Goal: Feedback & Contribution: Contribute content

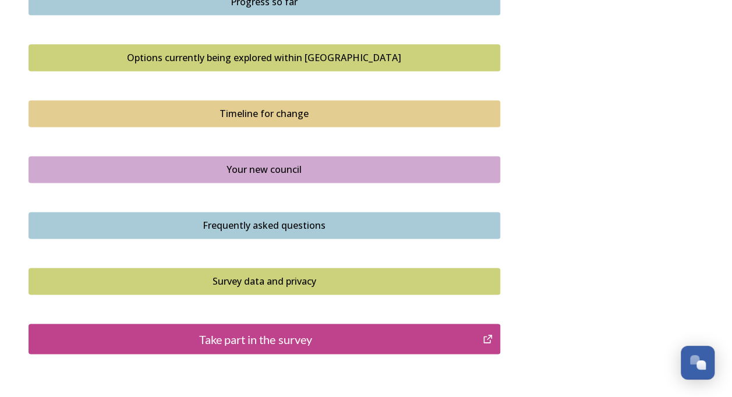
scroll to position [769, 0]
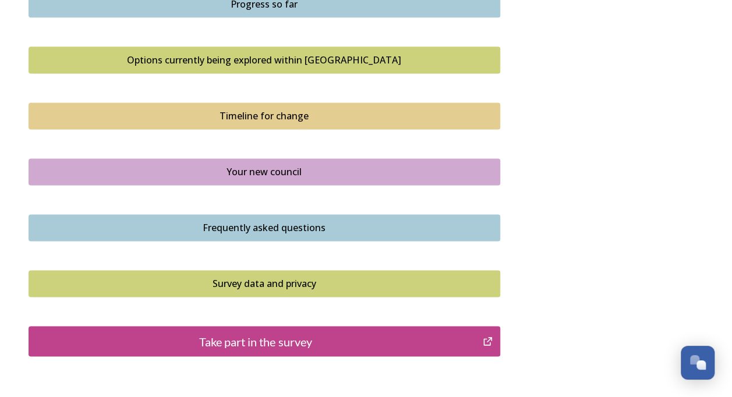
click at [283, 338] on div "Take part in the survey" at bounding box center [256, 341] width 442 height 17
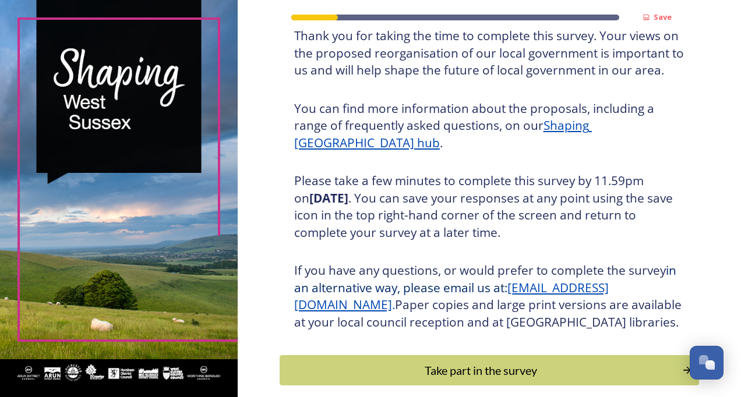
scroll to position [162, 0]
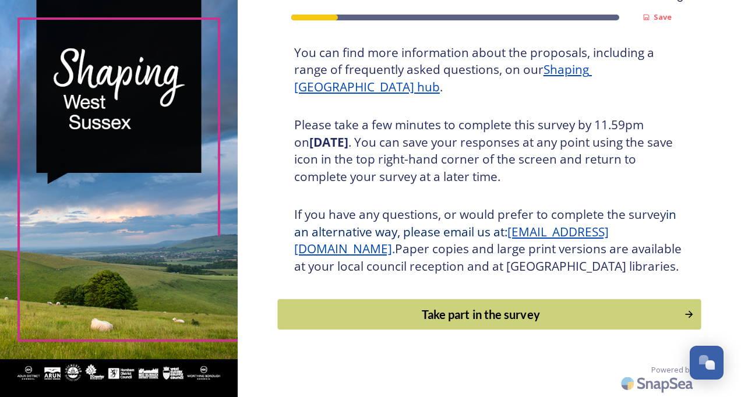
click at [477, 308] on div "Take part in the survey" at bounding box center [481, 314] width 394 height 17
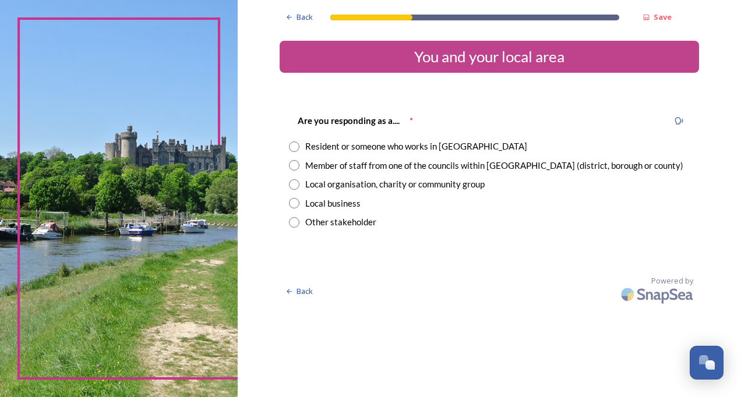
click at [293, 164] on input "radio" at bounding box center [294, 165] width 10 height 10
radio input "true"
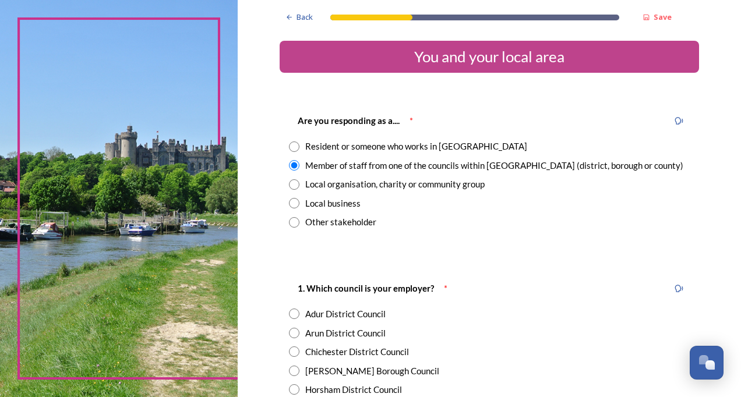
click at [293, 334] on input "radio" at bounding box center [294, 333] width 10 height 10
radio input "true"
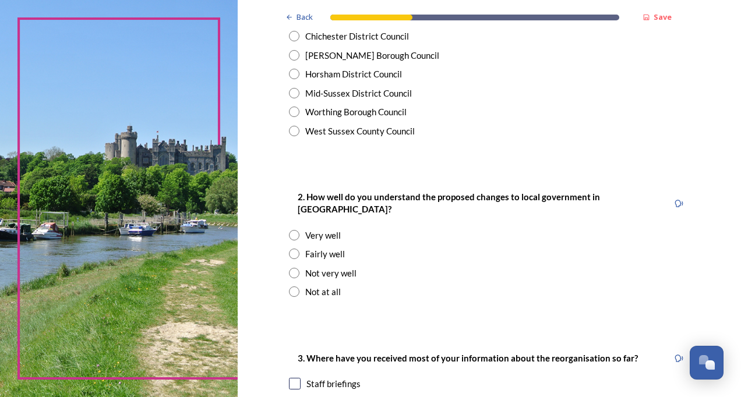
scroll to position [326, 0]
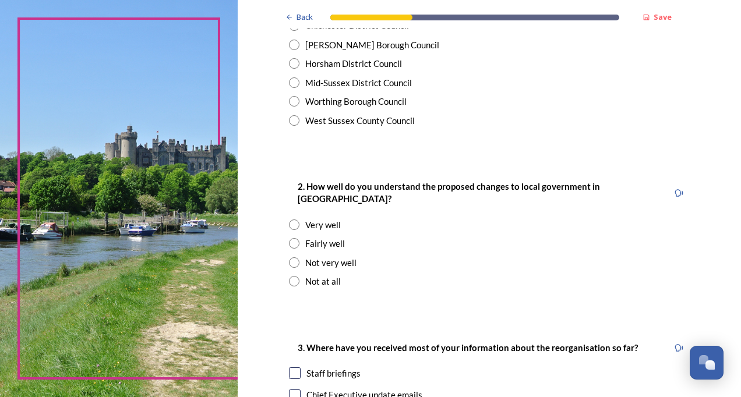
click at [291, 238] on input "radio" at bounding box center [294, 243] width 10 height 10
radio input "true"
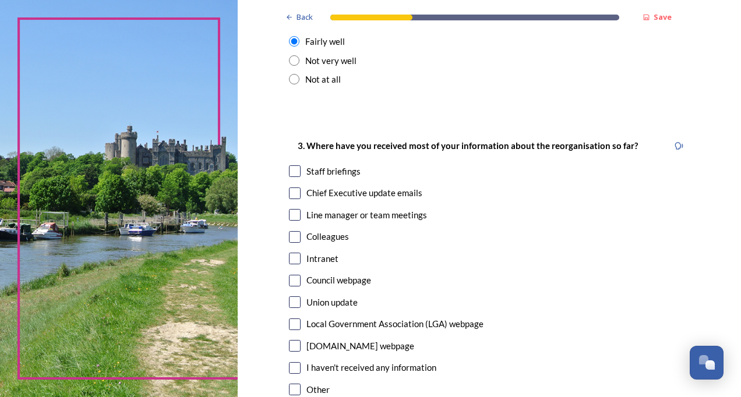
scroll to position [536, 0]
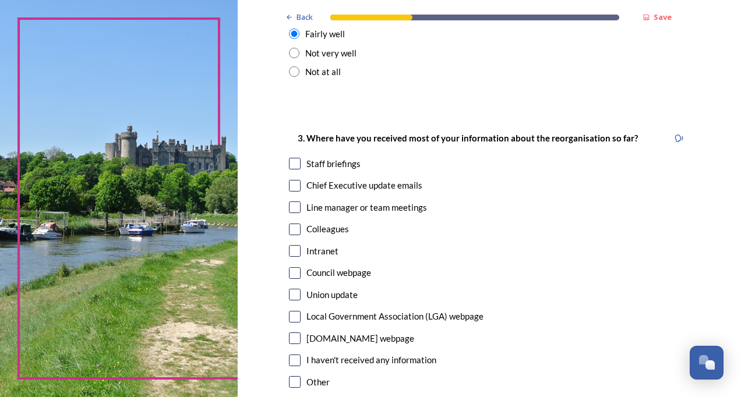
click at [289, 158] on input "checkbox" at bounding box center [295, 164] width 12 height 12
checkbox input "true"
click at [289, 267] on input "checkbox" at bounding box center [295, 273] width 12 height 12
checkbox input "true"
click at [289, 180] on input "checkbox" at bounding box center [295, 186] width 12 height 12
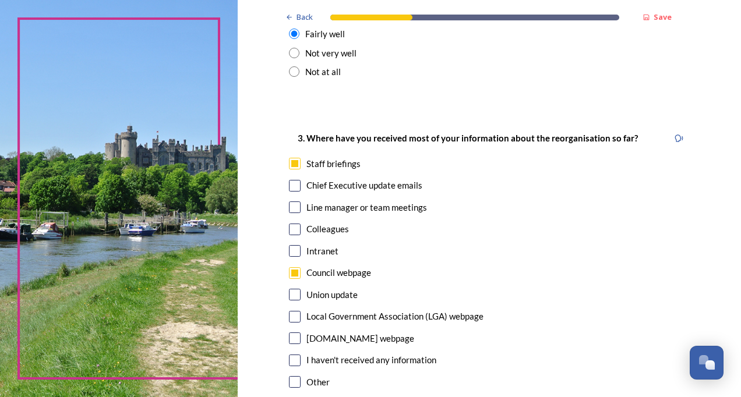
checkbox input "true"
click at [294, 202] on input "checkbox" at bounding box center [295, 208] width 12 height 12
checkbox input "true"
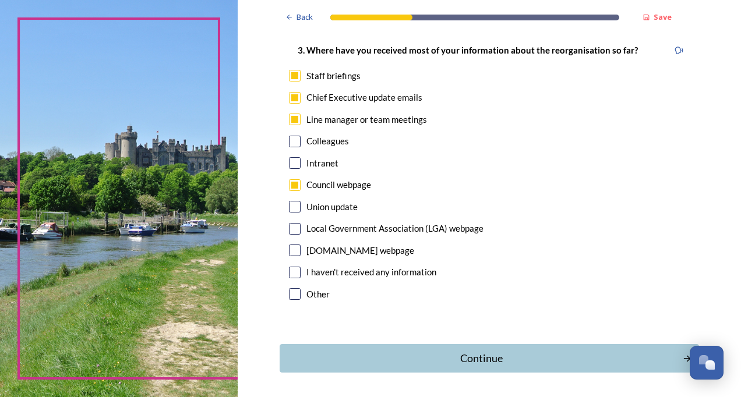
scroll to position [654, 0]
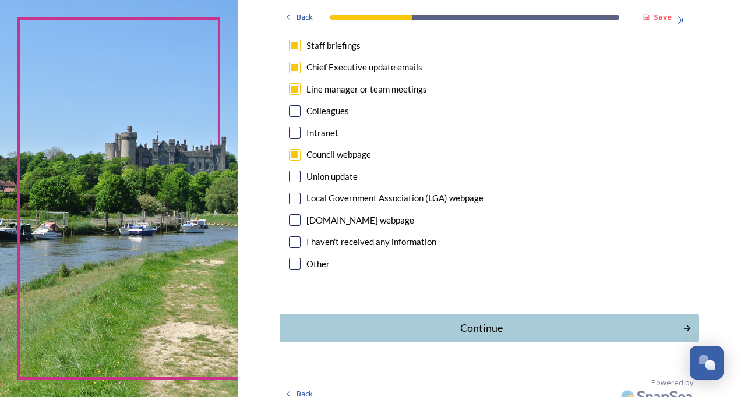
click at [295, 214] on input "checkbox" at bounding box center [295, 220] width 12 height 12
checkbox input "true"
click at [460, 320] on div "Continue" at bounding box center [481, 328] width 394 height 16
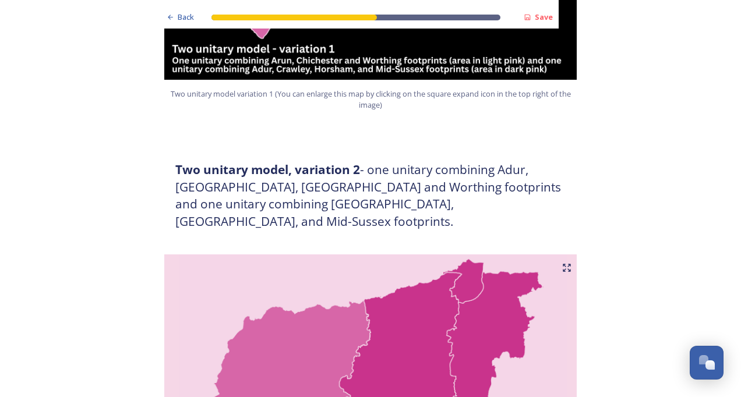
scroll to position [1026, 0]
